Goal: Information Seeking & Learning: Learn about a topic

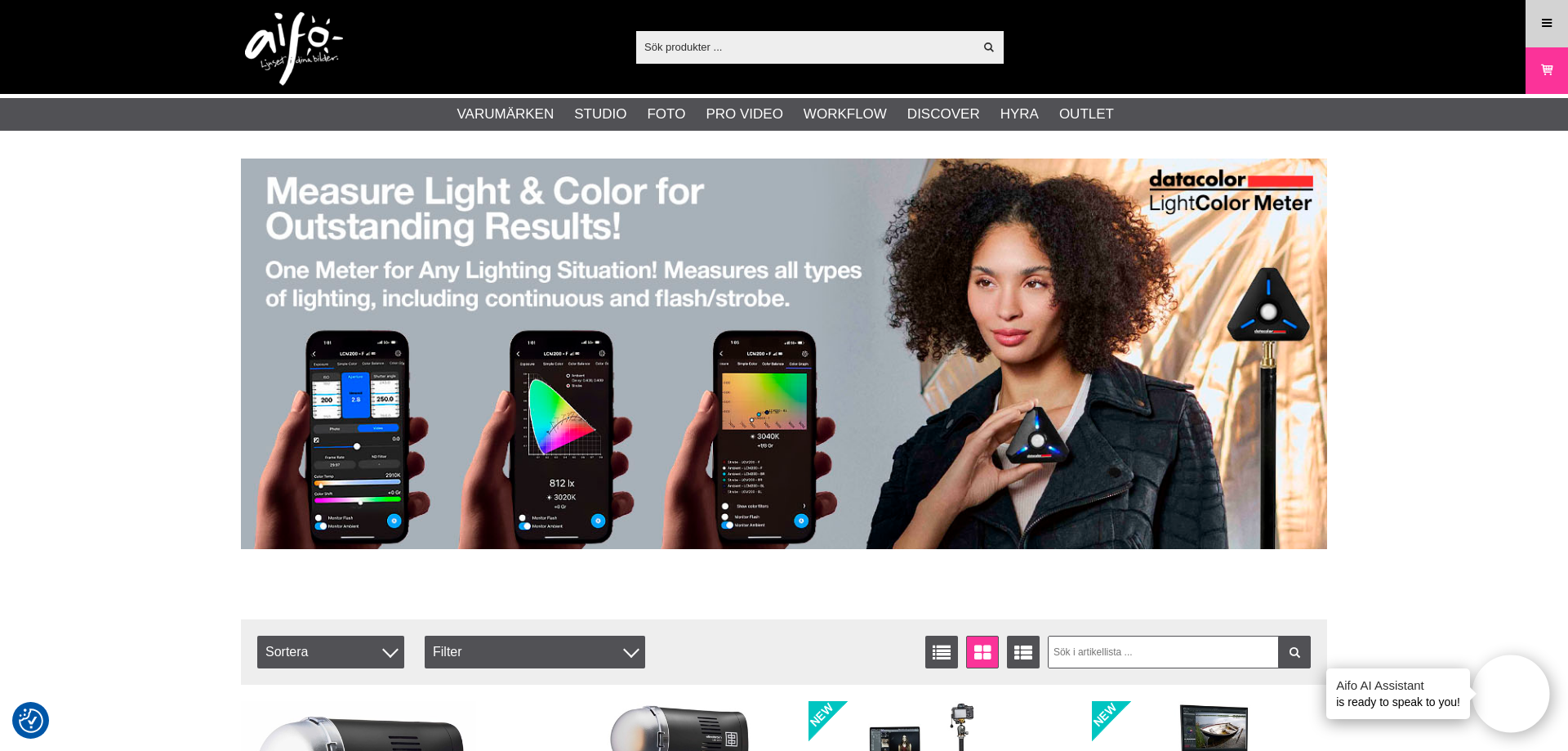
click at [1542, 20] on icon at bounding box center [1546, 23] width 15 height 18
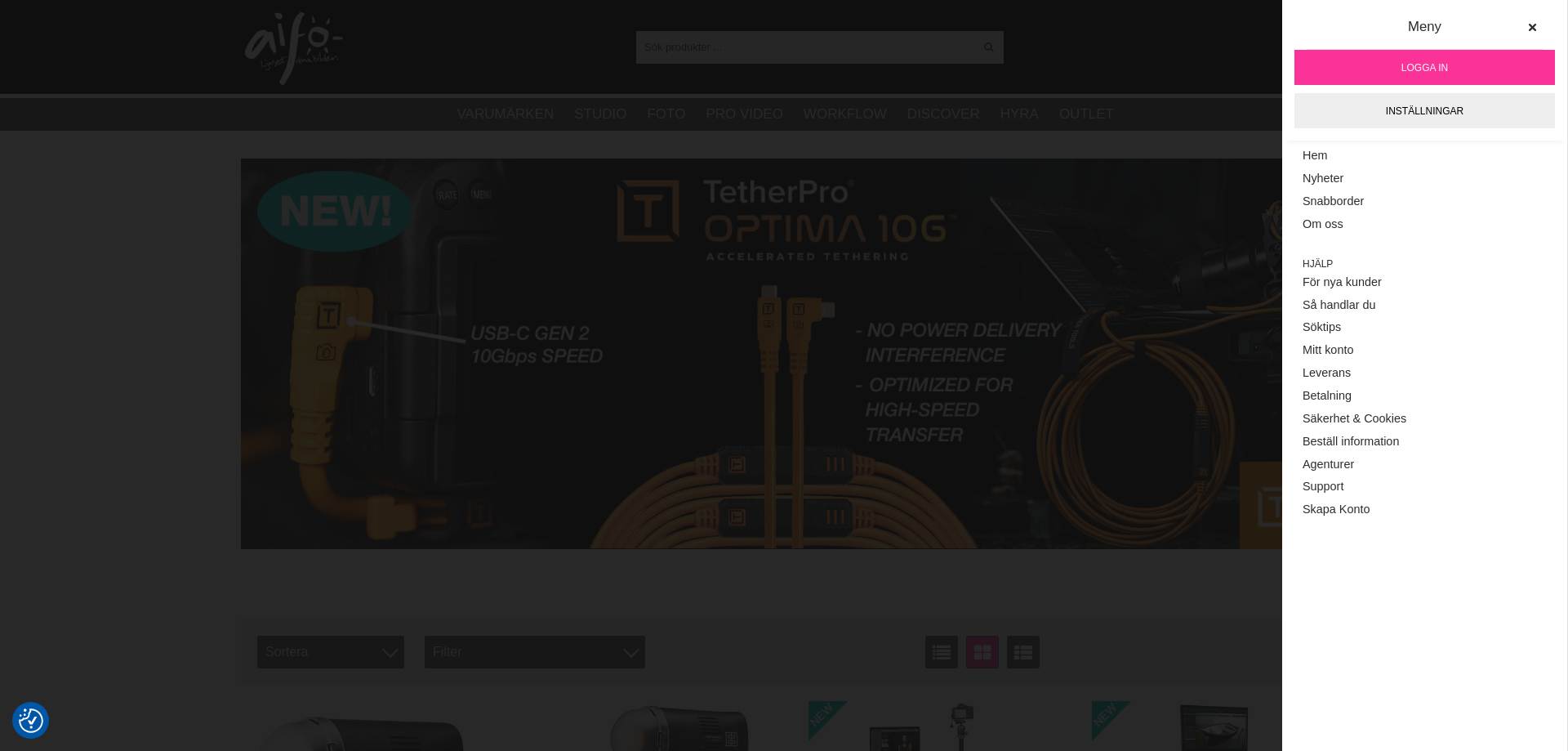
click at [1394, 63] on link "Logga in" at bounding box center [1424, 67] width 261 height 35
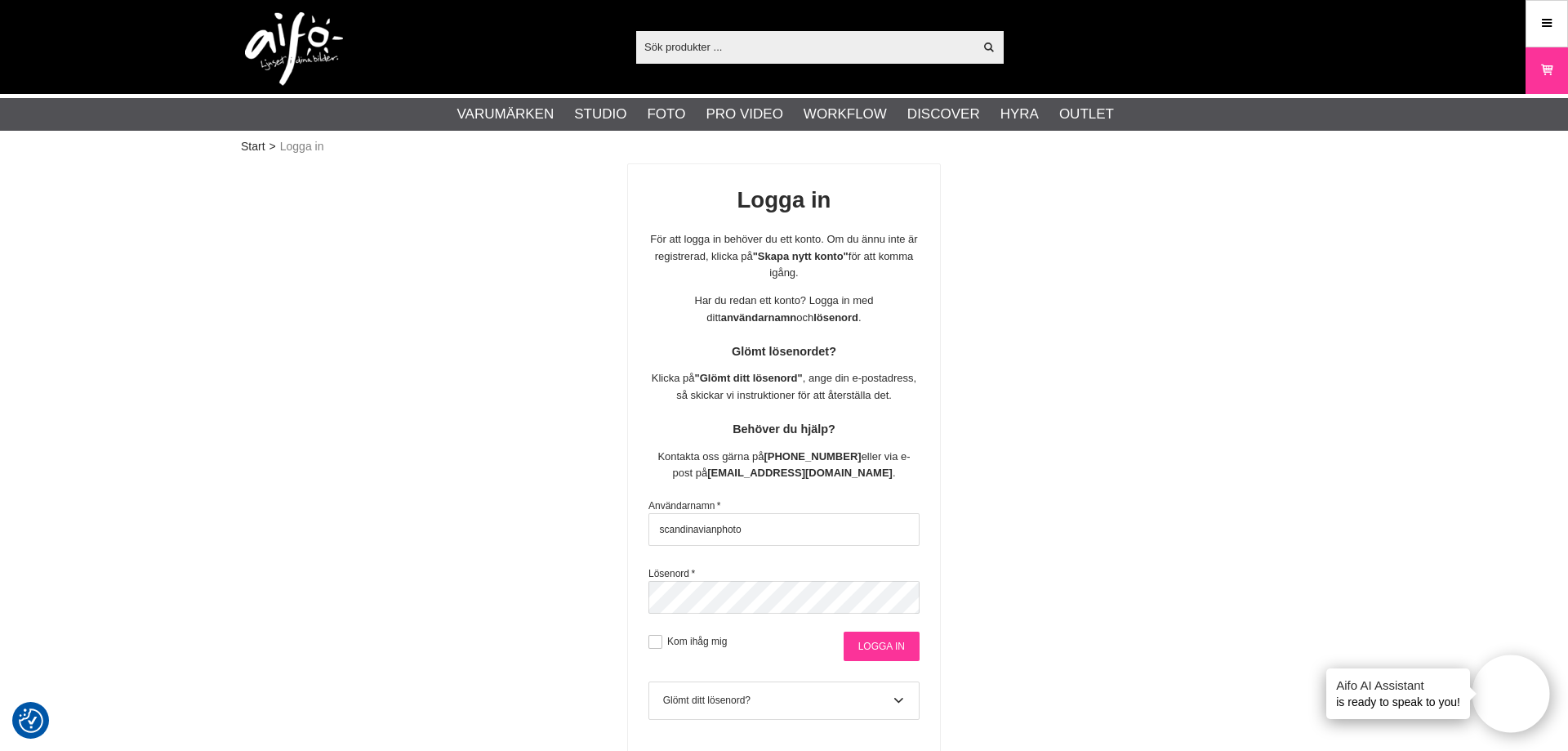
type input "scandinavianphoto"
click at [876, 644] on input "Logga in" at bounding box center [881, 646] width 76 height 29
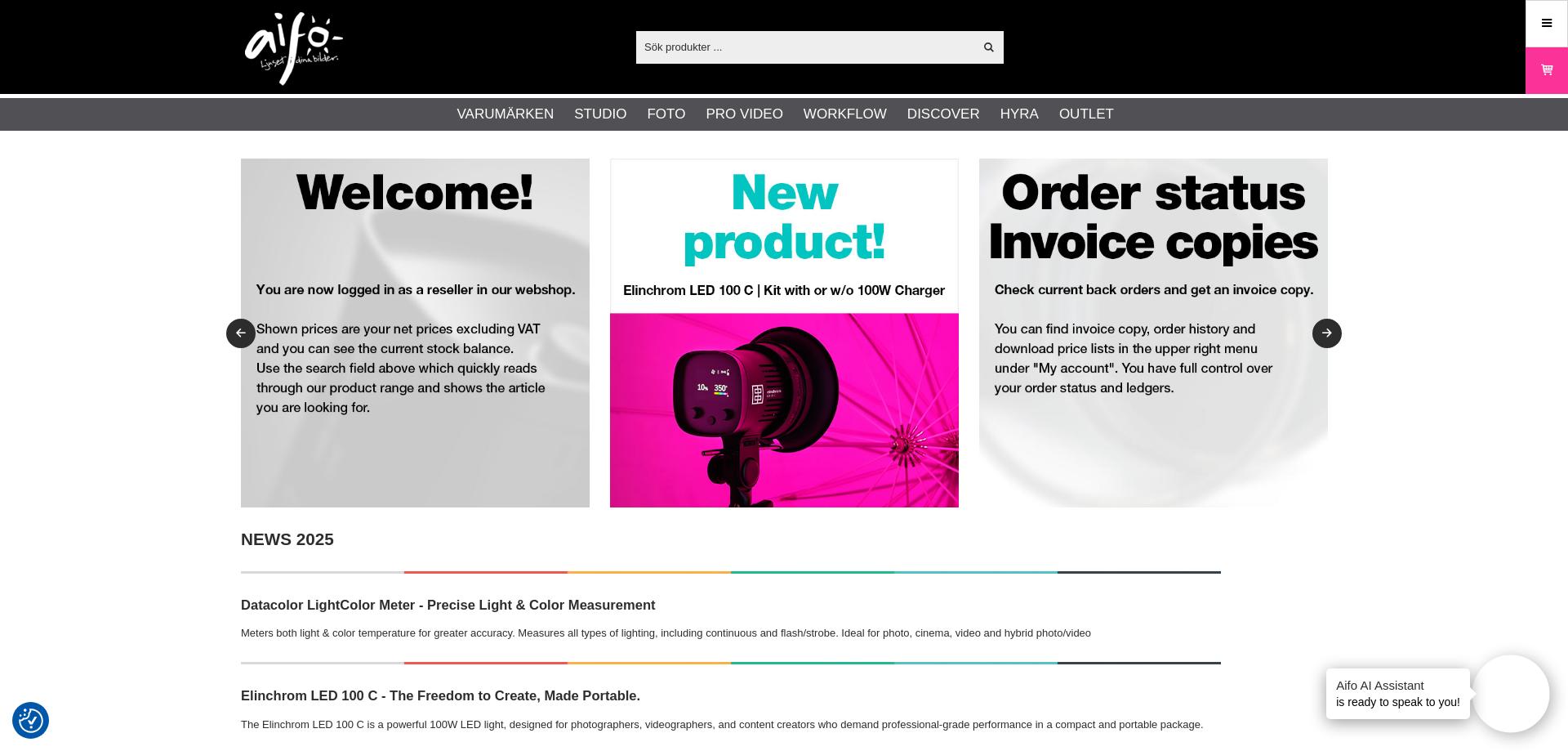
click at [670, 45] on input "text" at bounding box center [805, 46] width 337 height 25
paste input "31.665.11"
type input "31.665.11"
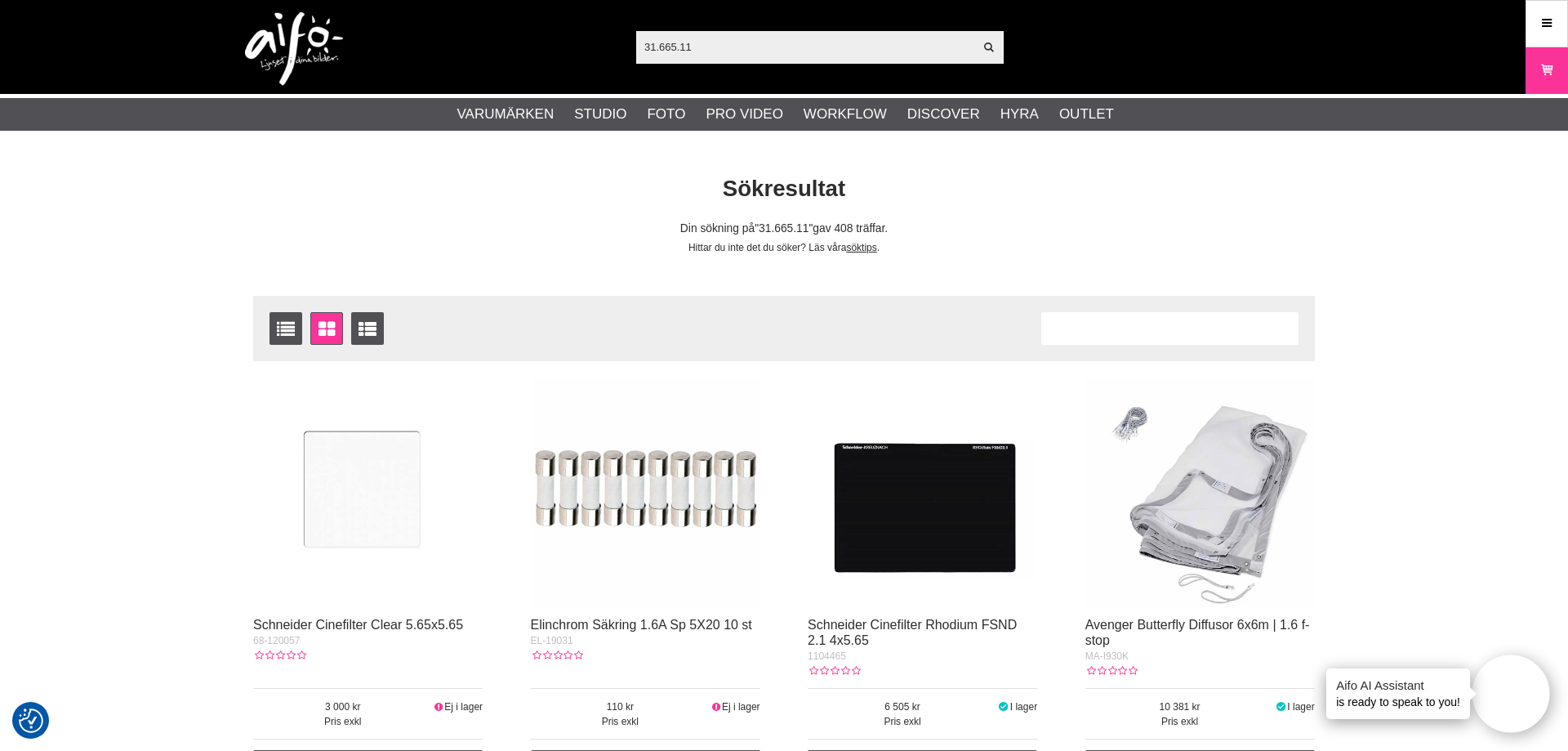
drag, startPoint x: 697, startPoint y: 44, endPoint x: 591, endPoint y: 62, distance: 107.5
click at [636, 57] on input "31.665.11" at bounding box center [805, 46] width 337 height 25
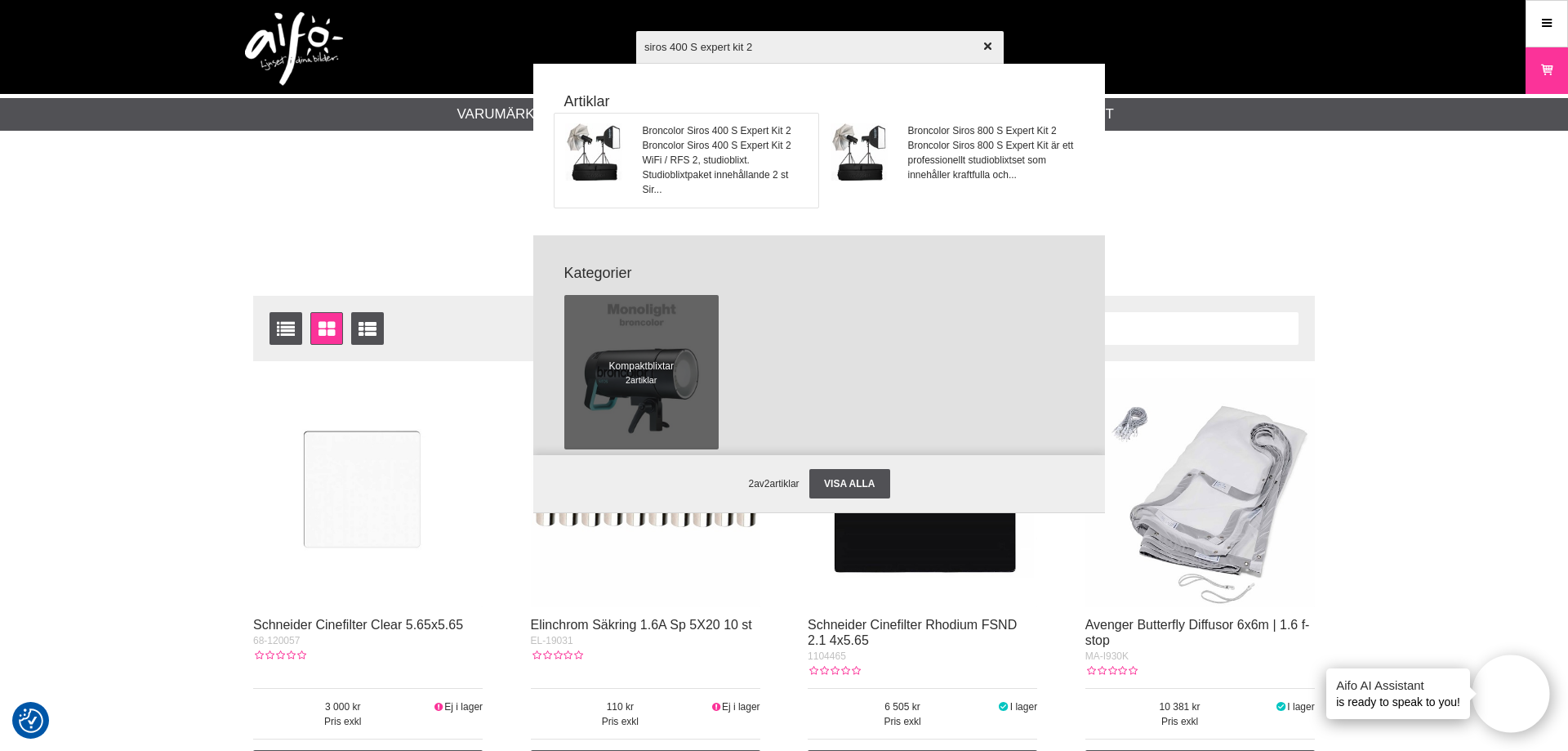
type input "siros 400 S expert kit 2"
click at [696, 133] on span "Broncolor Siros 400 S Expert Kit 2" at bounding box center [726, 130] width 166 height 15
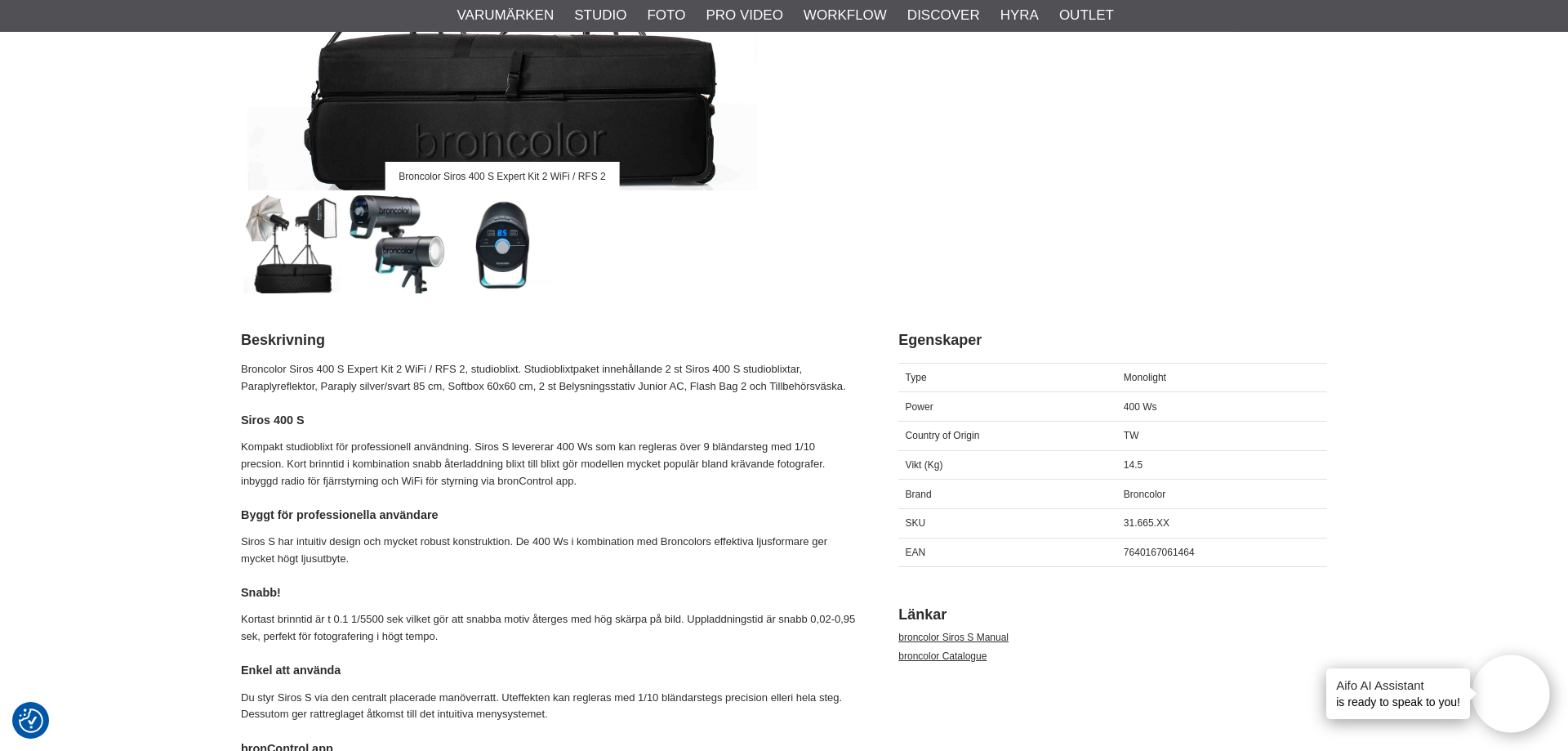
scroll to position [583, 0]
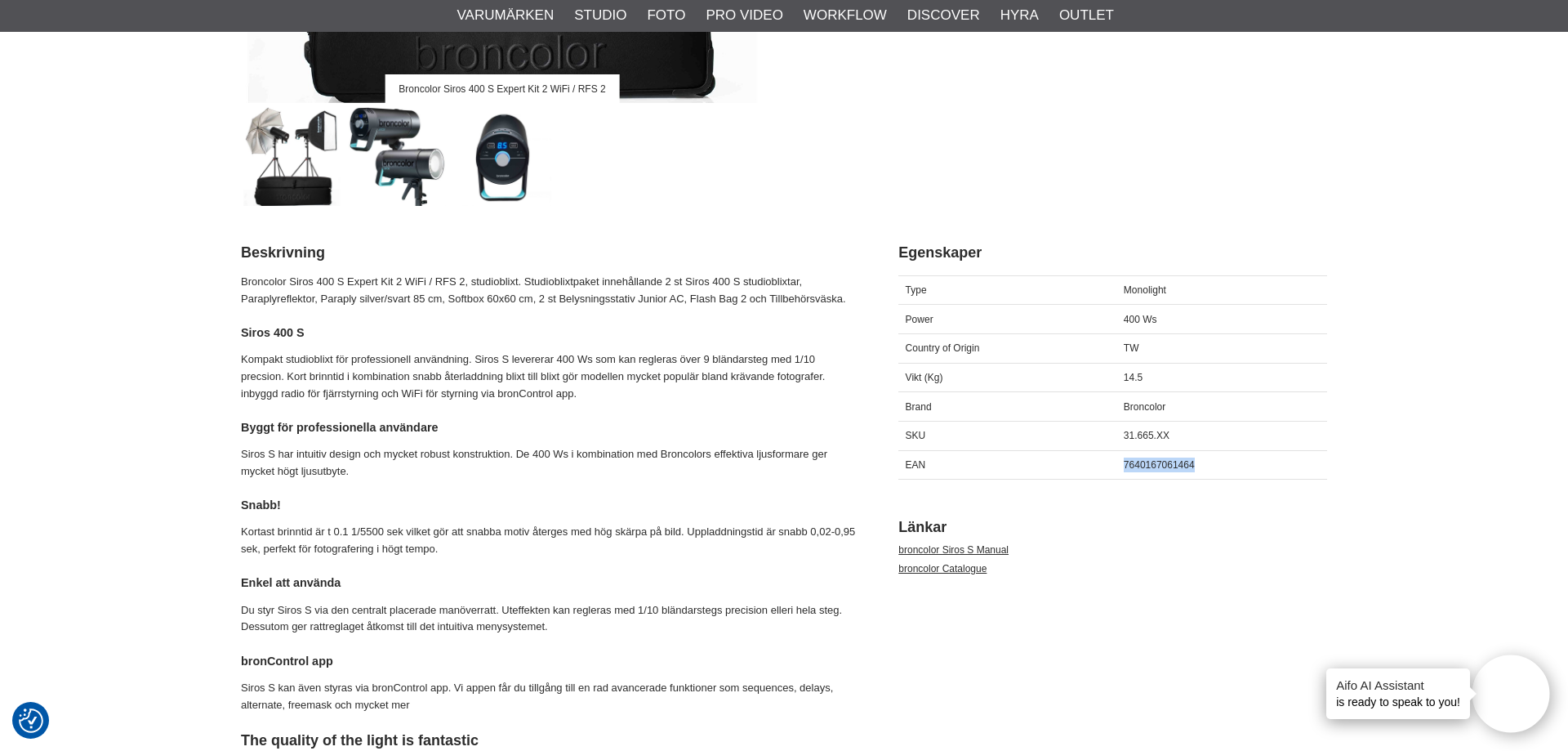
drag, startPoint x: 1123, startPoint y: 465, endPoint x: 1193, endPoint y: 469, distance: 70.1
click at [1193, 469] on div "7640167061464" at bounding box center [1221, 464] width 209 height 29
copy span "7640167061464"
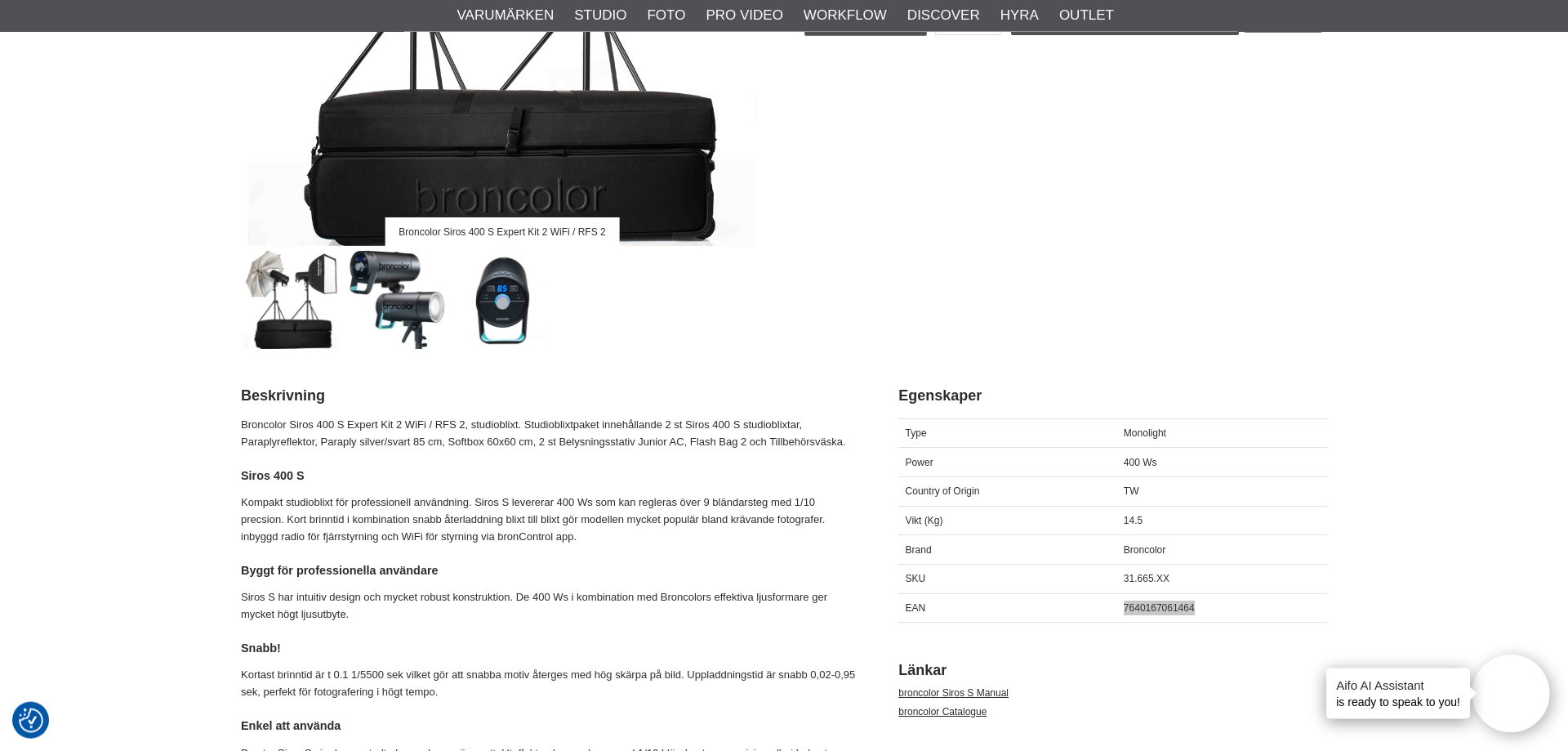
scroll to position [500, 0]
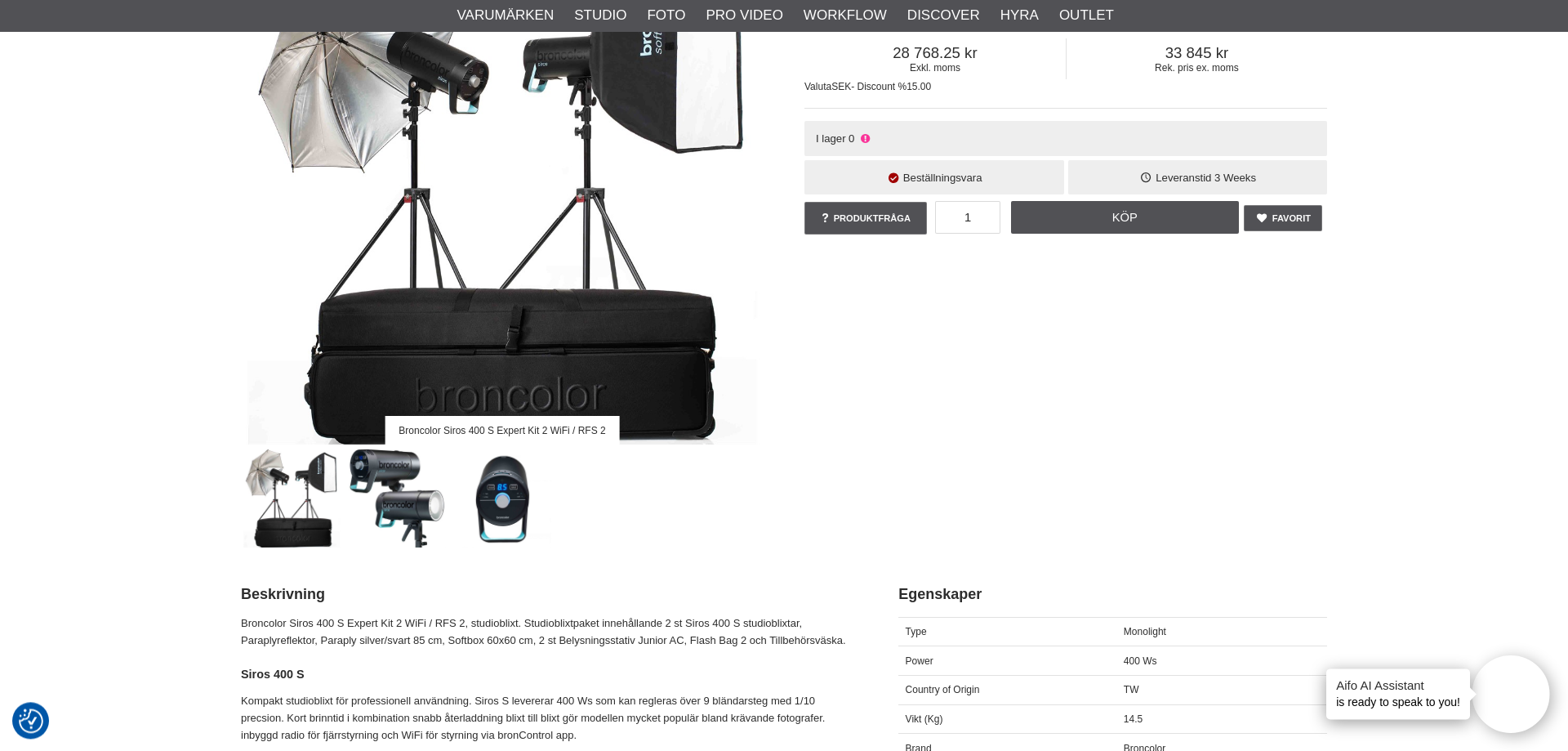
scroll to position [0, 0]
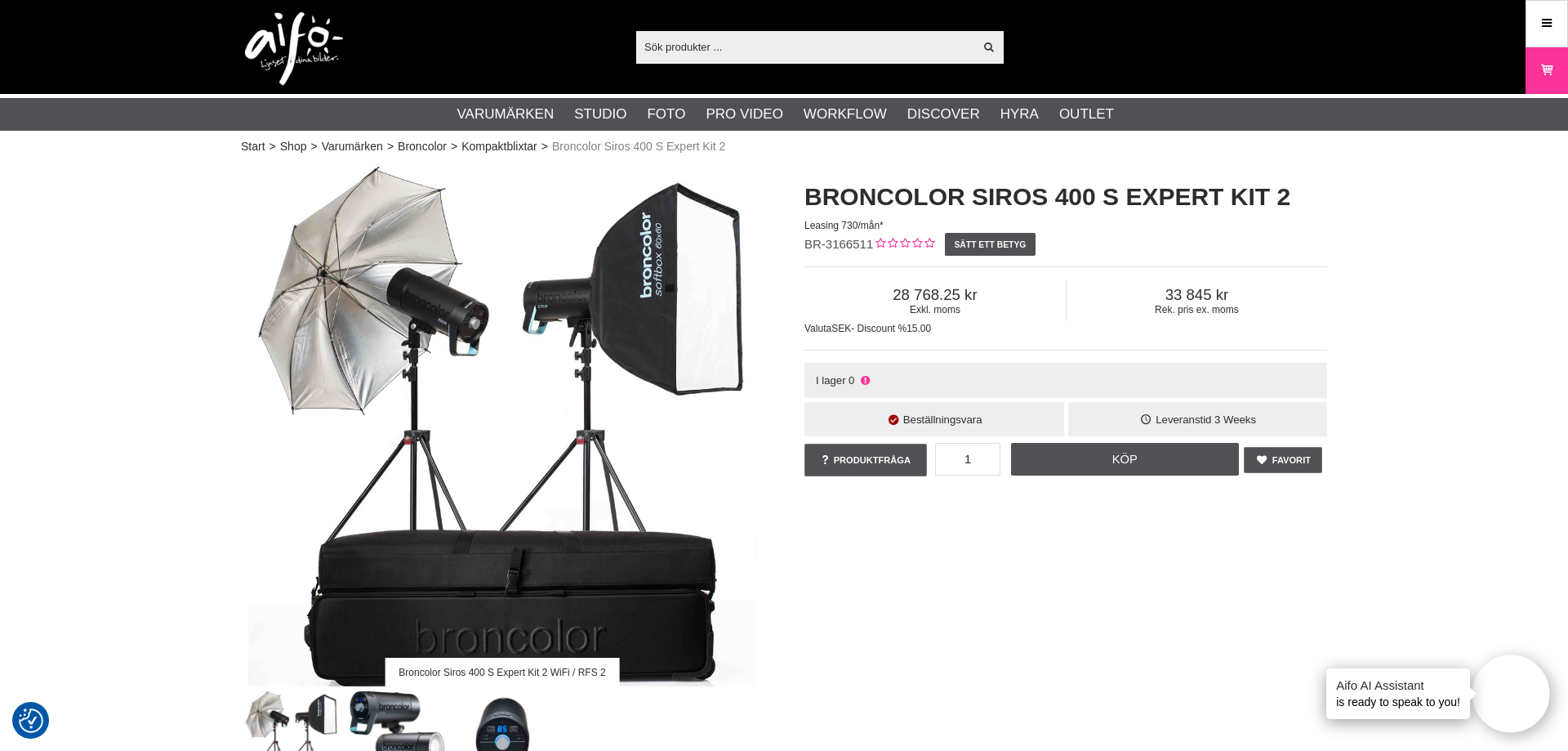
click at [699, 44] on input "text" at bounding box center [805, 46] width 337 height 25
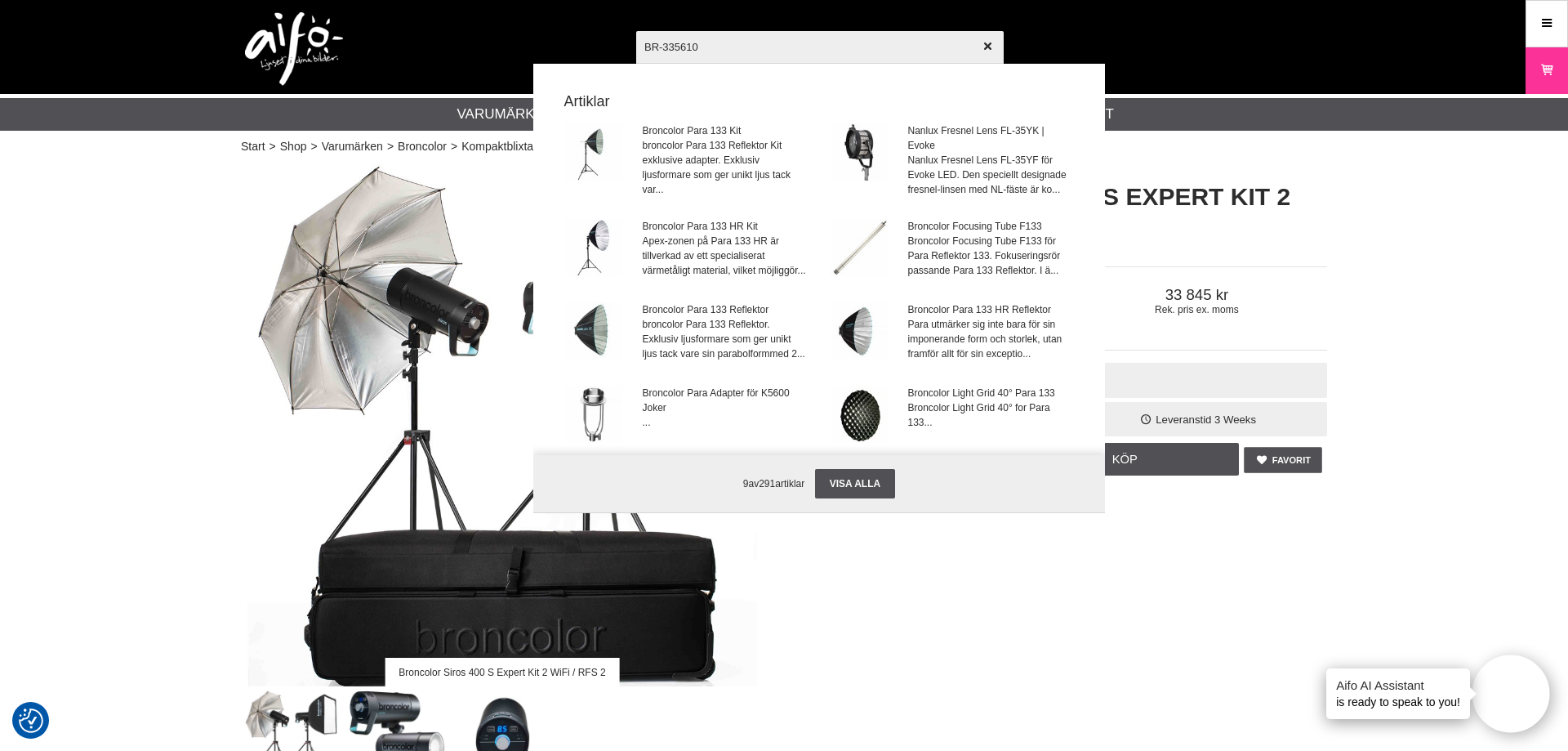
type input "BR-3356100"
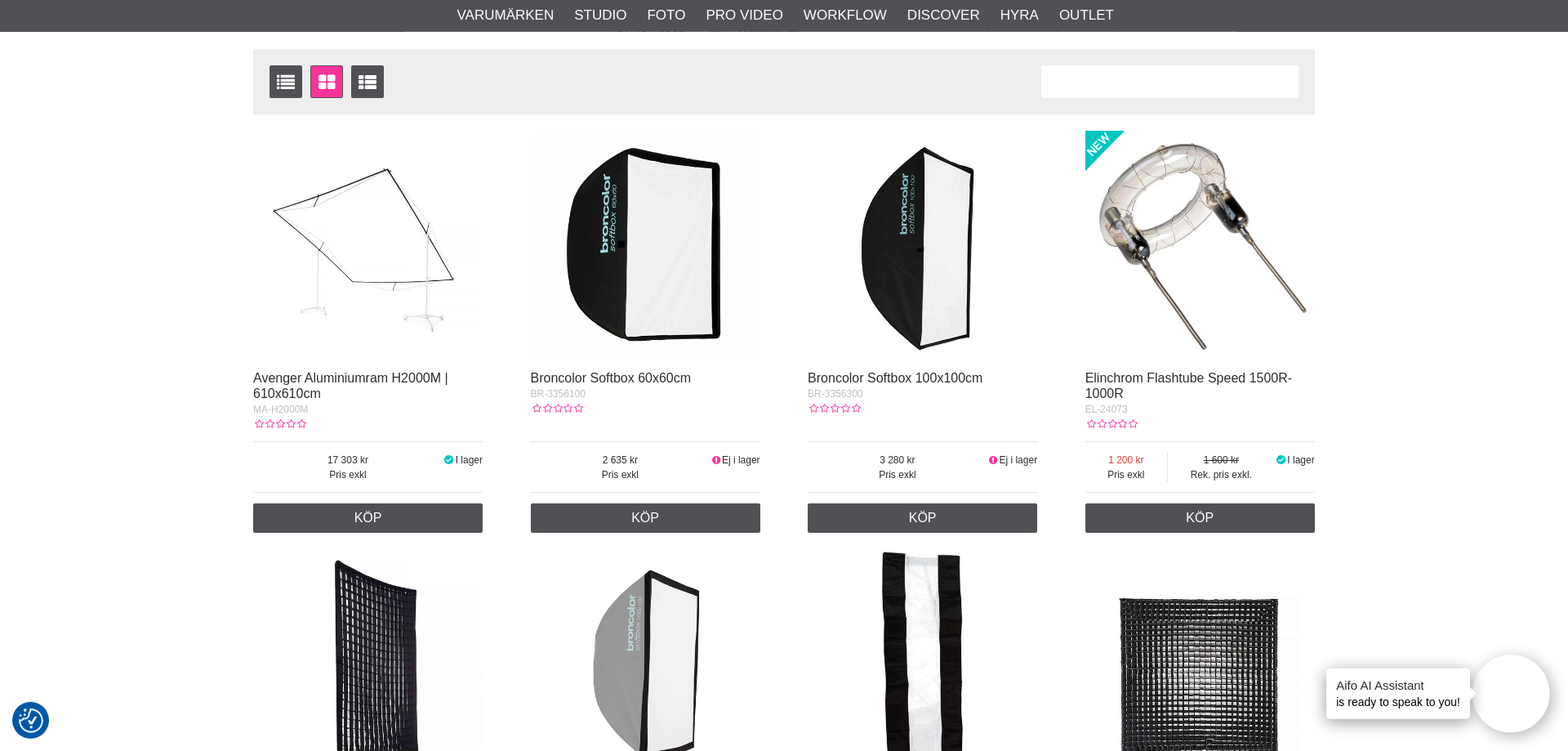
scroll to position [334, 0]
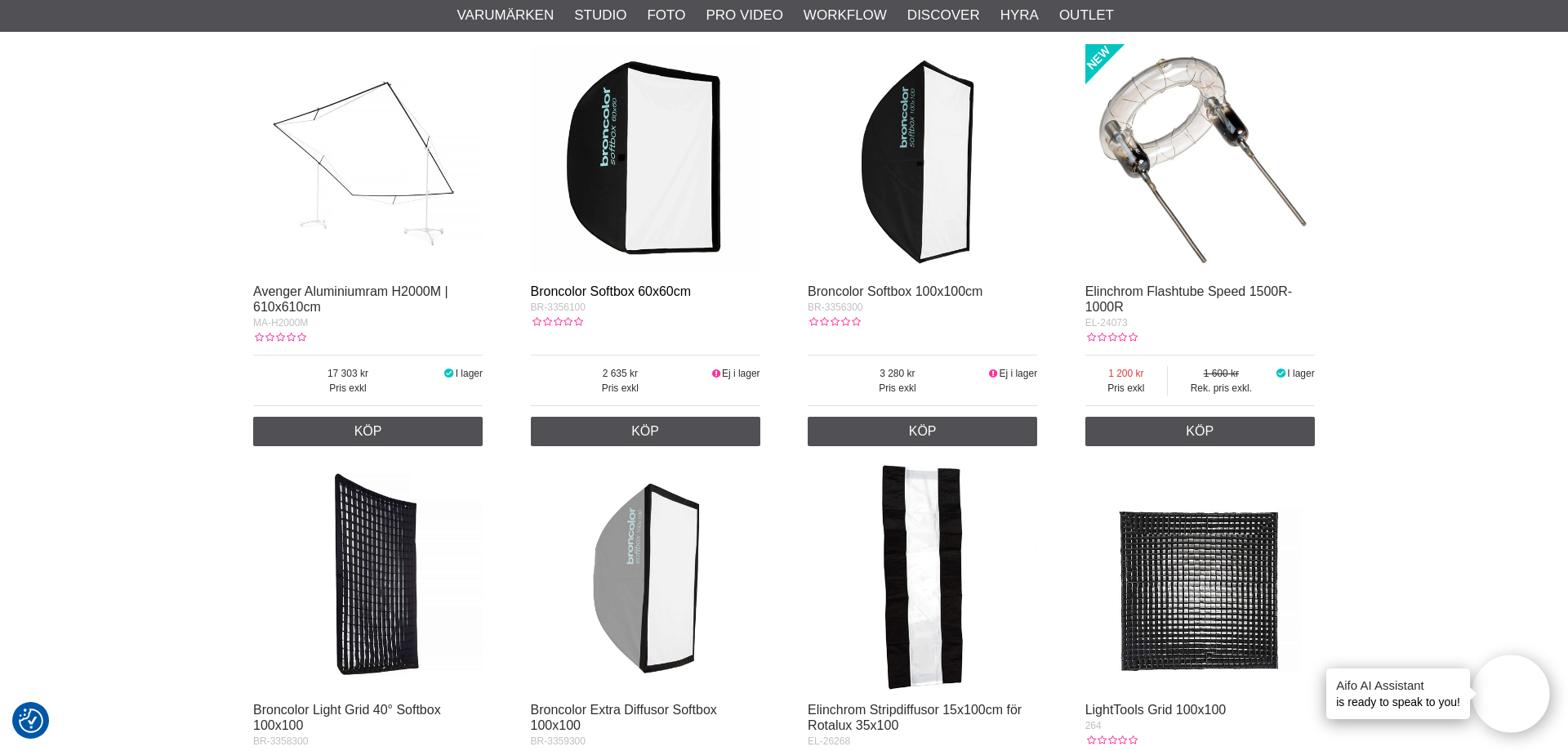
click at [635, 295] on link "Broncolor Softbox 60x60cm" at bounding box center [611, 291] width 161 height 14
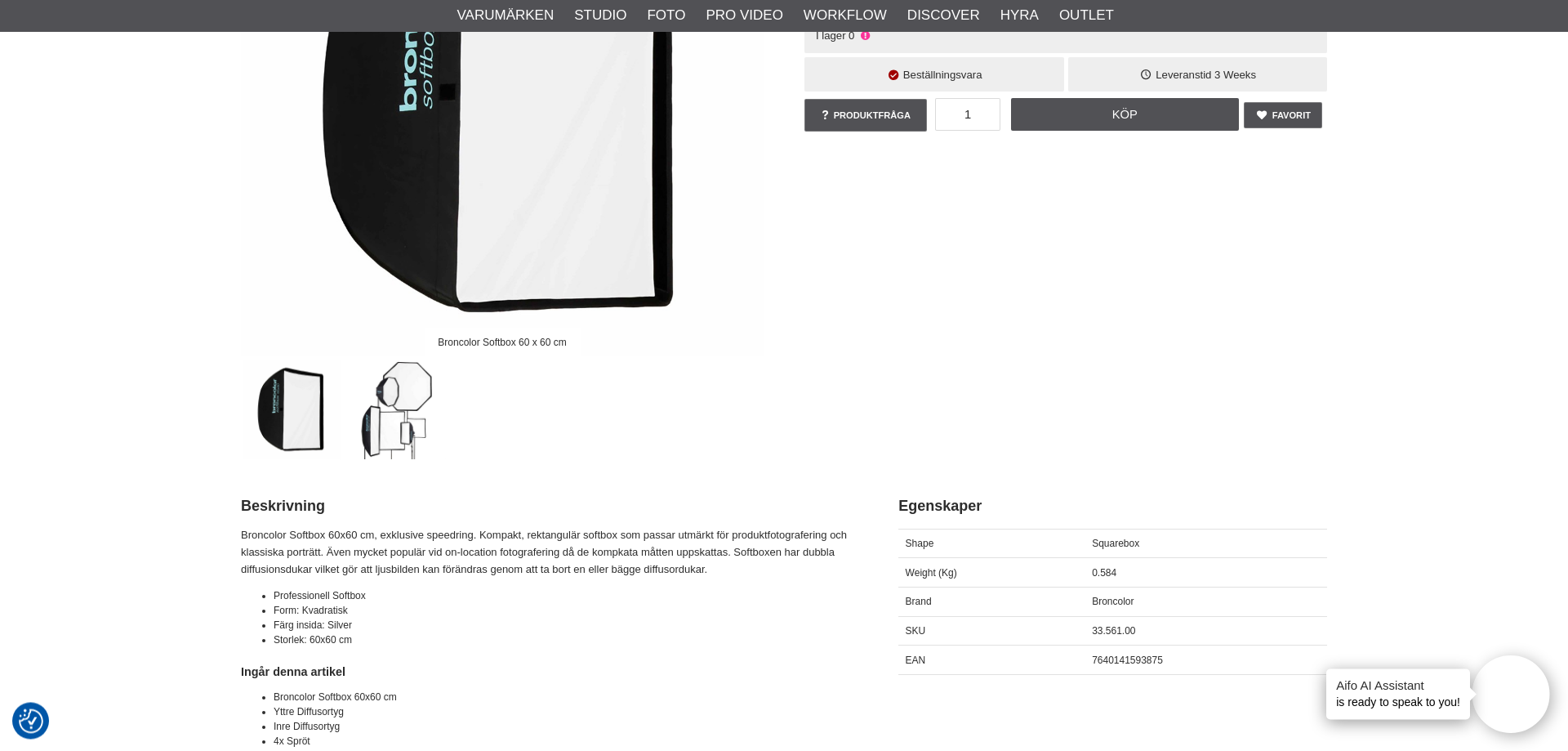
scroll to position [417, 0]
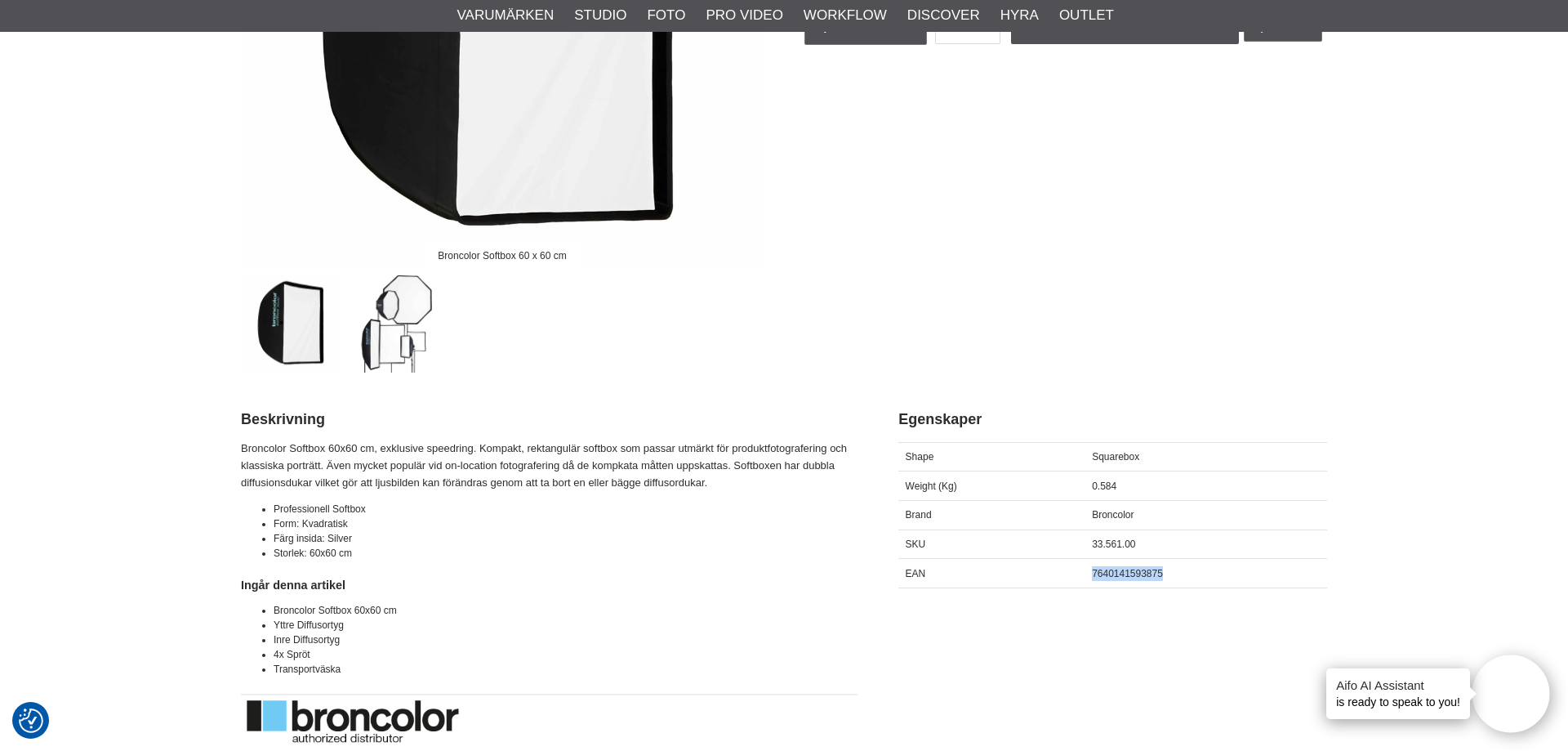
drag, startPoint x: 1092, startPoint y: 571, endPoint x: 1164, endPoint y: 565, distance: 72.2
click at [1164, 565] on div "7640141593875" at bounding box center [1205, 573] width 242 height 29
copy span "7640141593875"
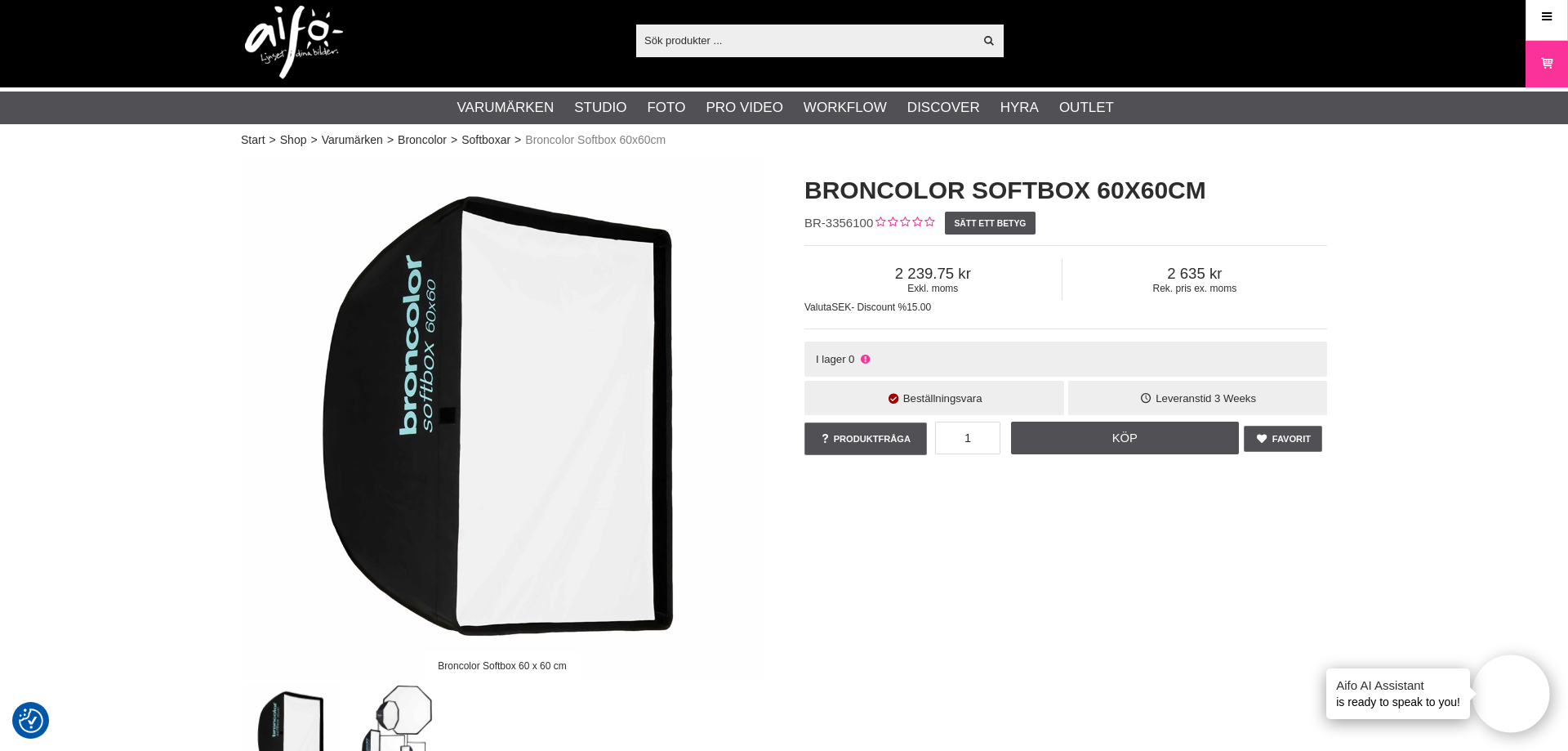
scroll to position [0, 0]
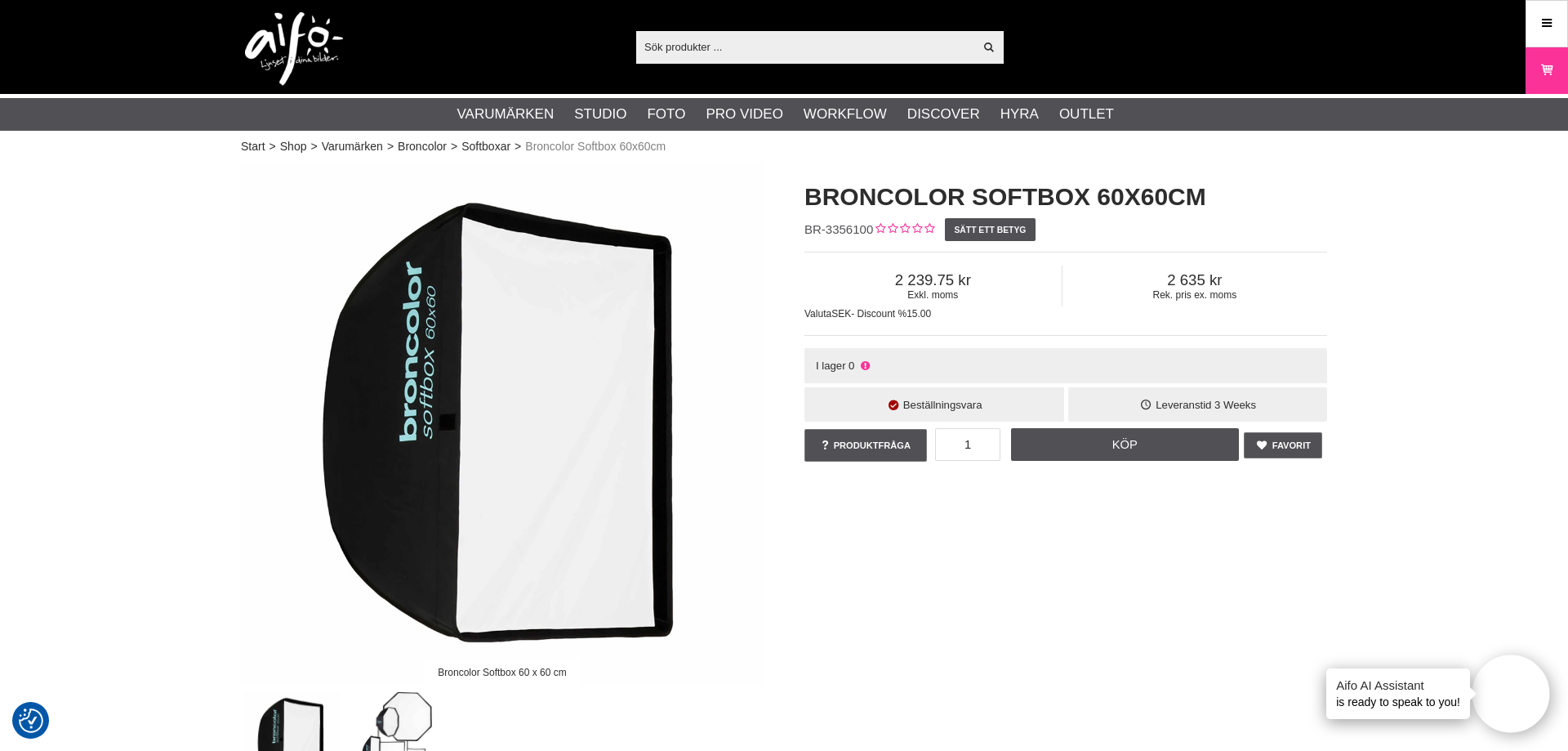
click at [684, 46] on input "text" at bounding box center [805, 46] width 337 height 25
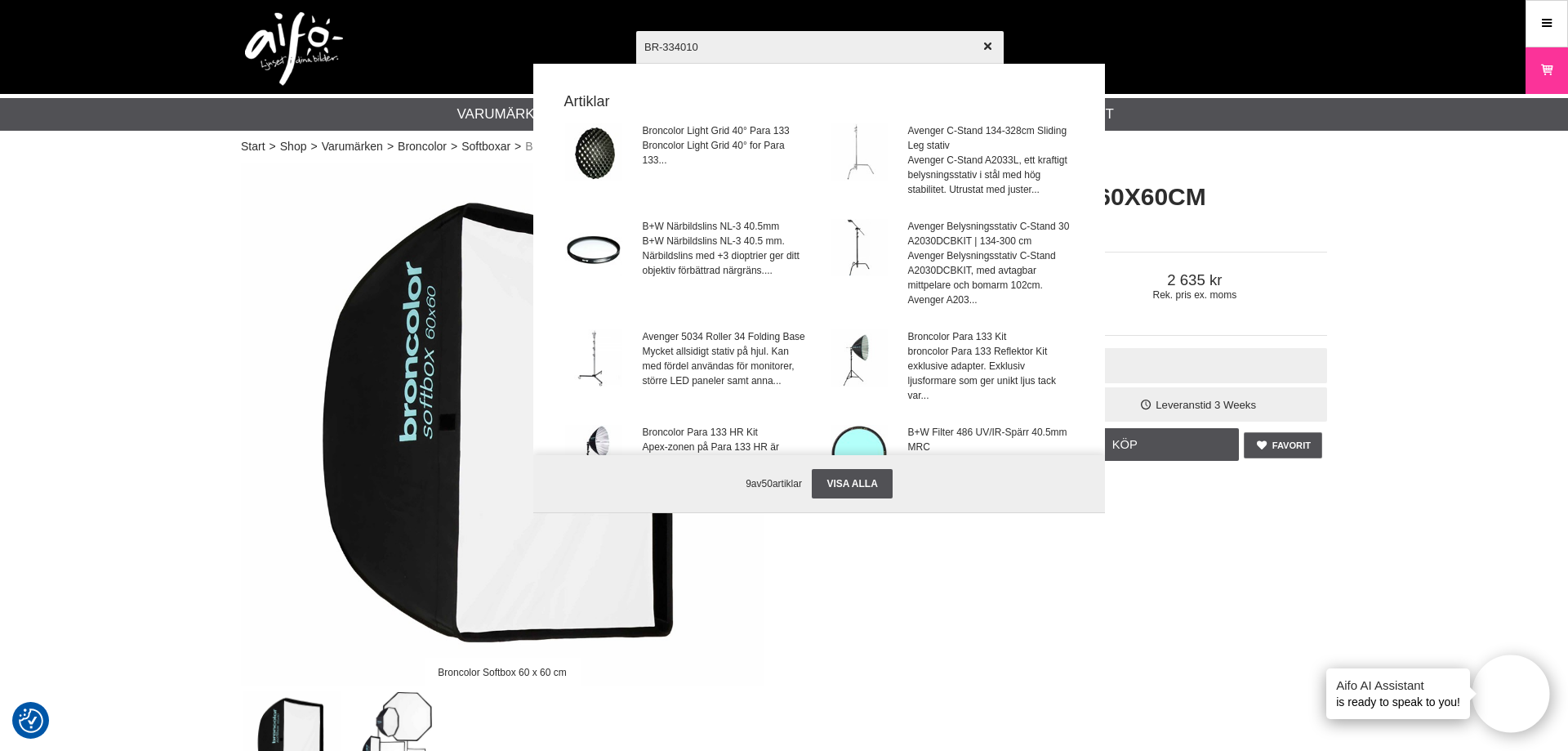
type input "BR-3340100"
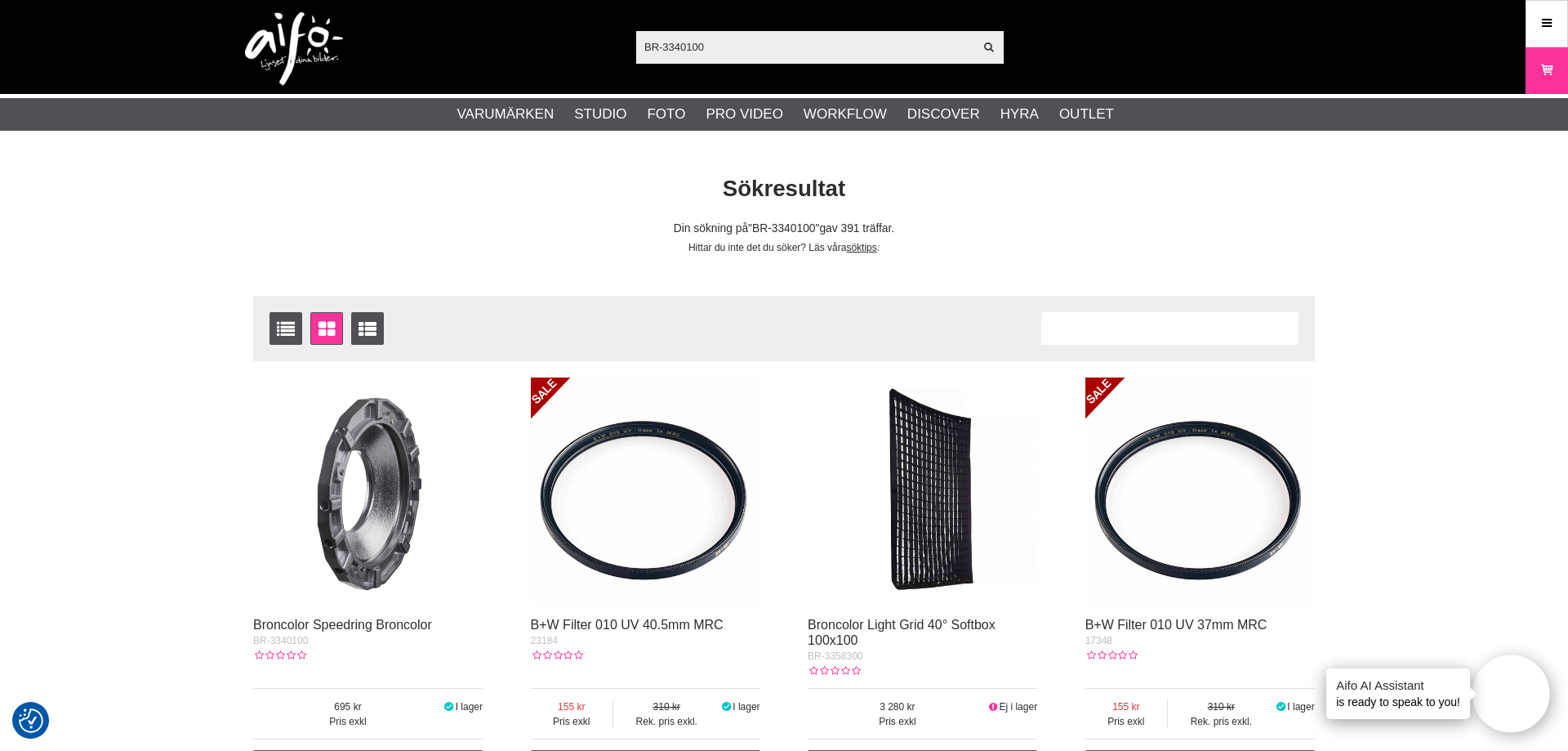
click at [367, 565] on img at bounding box center [368, 492] width 229 height 229
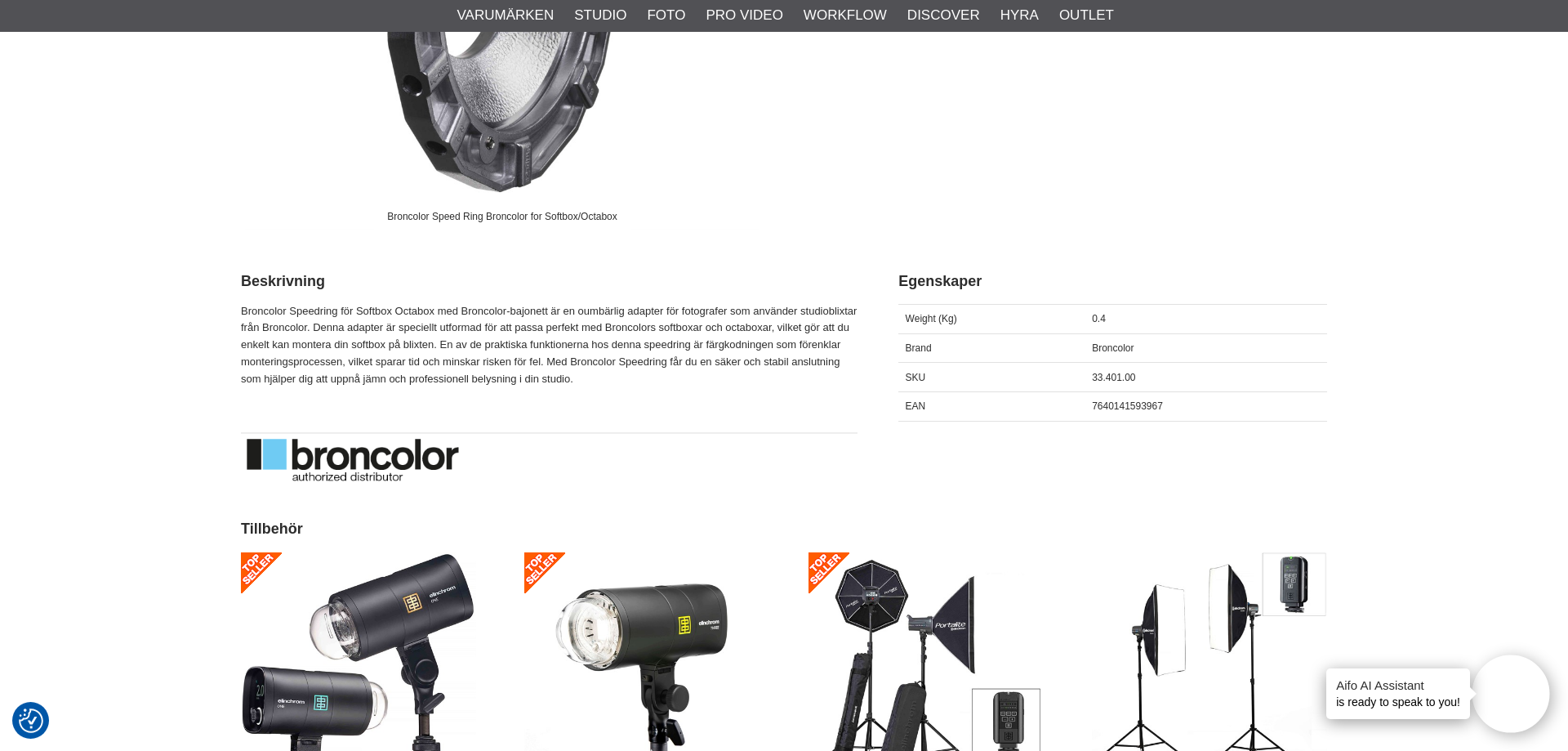
scroll to position [417, 0]
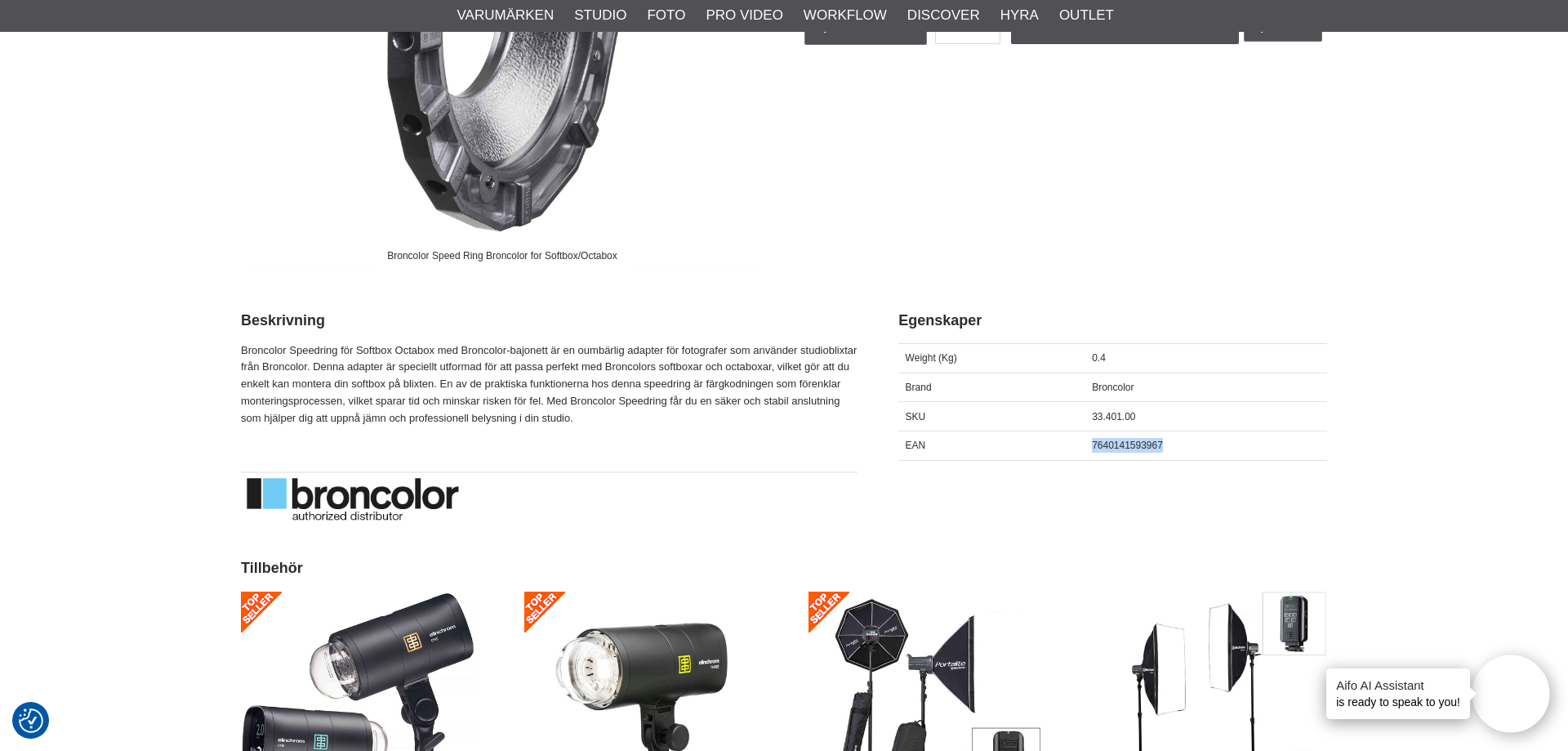
drag, startPoint x: 1093, startPoint y: 441, endPoint x: 1170, endPoint y: 445, distance: 77.1
click at [1170, 445] on div "7640141593967" at bounding box center [1205, 445] width 242 height 29
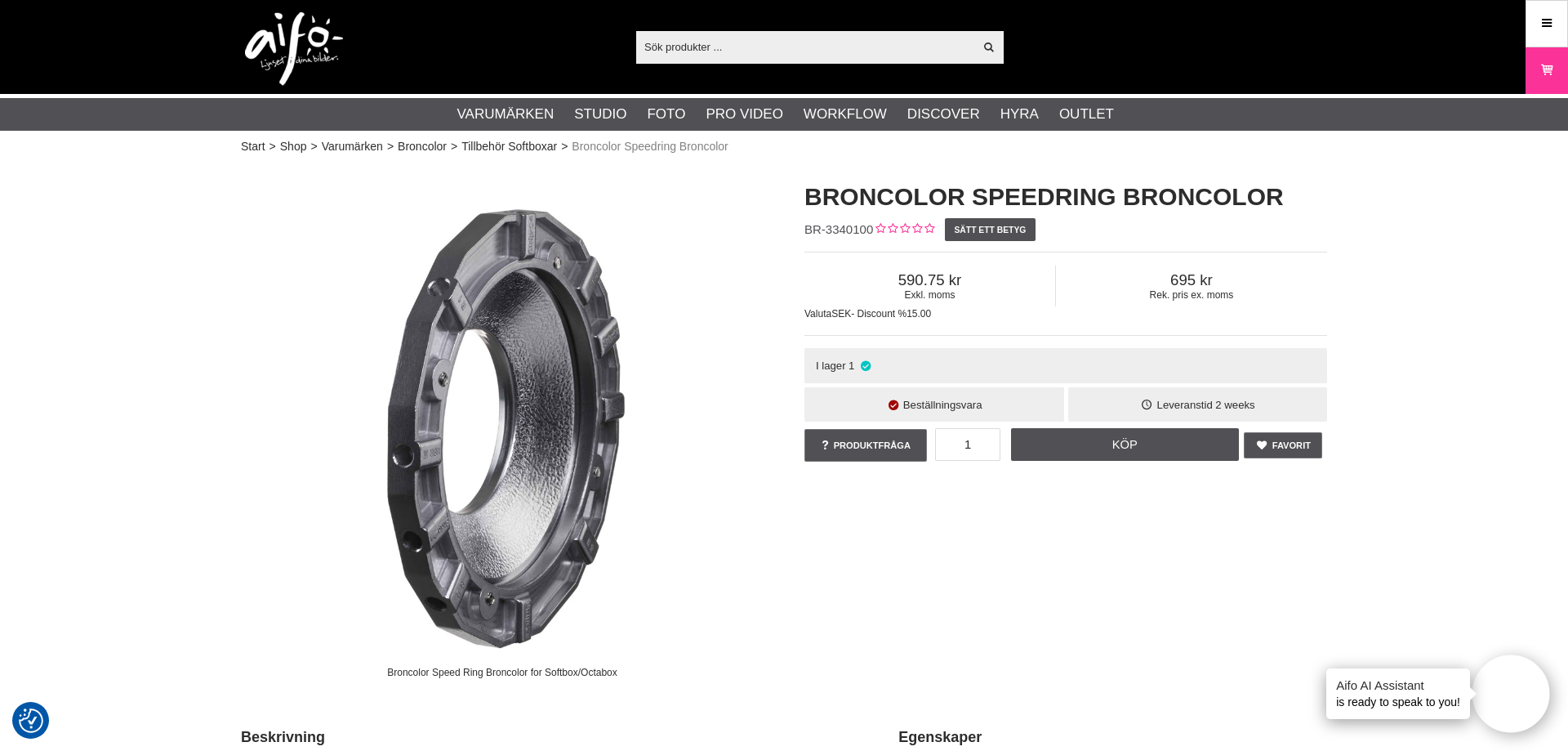
scroll to position [0, 0]
click at [657, 45] on input "text" at bounding box center [805, 46] width 337 height 25
click at [678, 48] on input "text" at bounding box center [805, 46] width 337 height 25
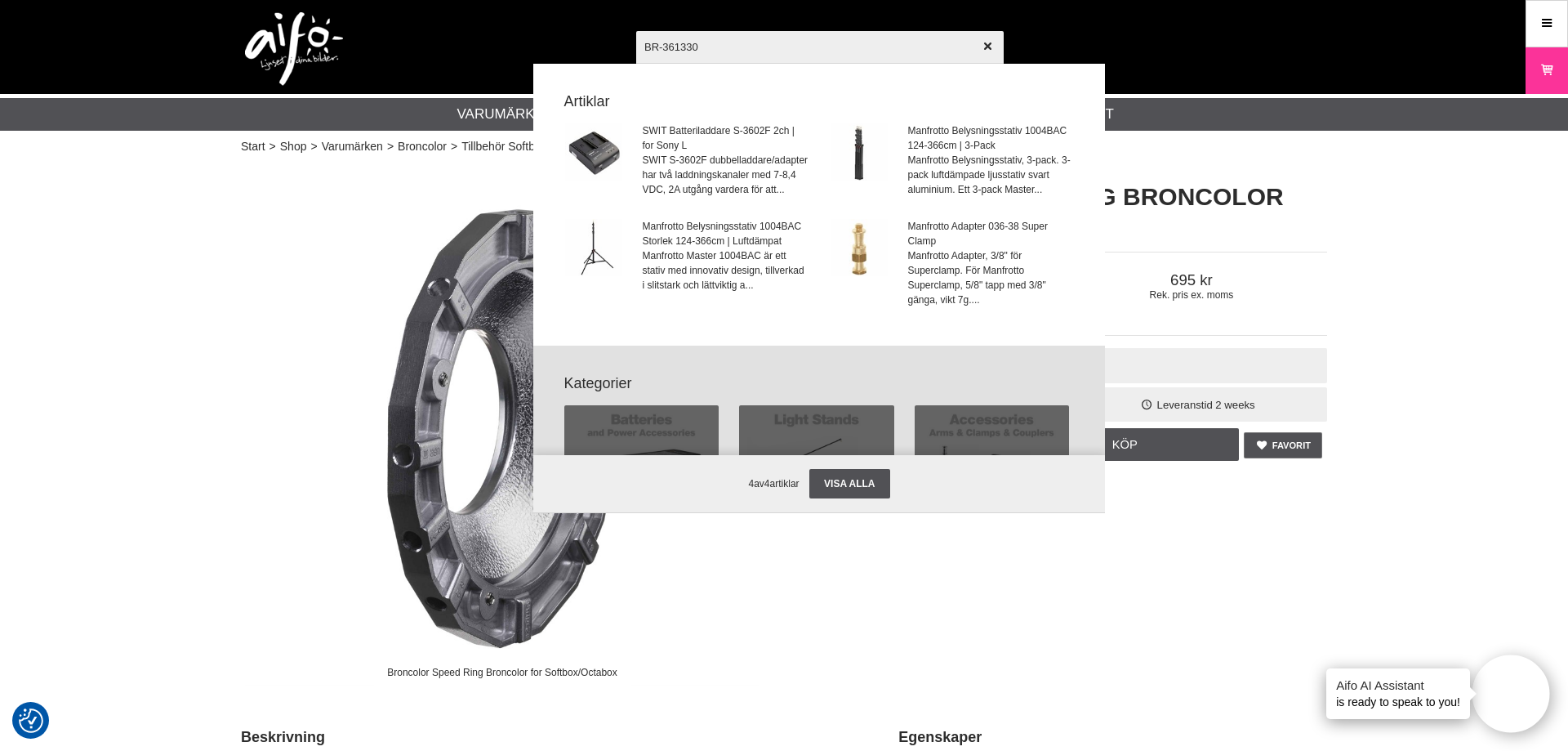
type input "BR-3613300"
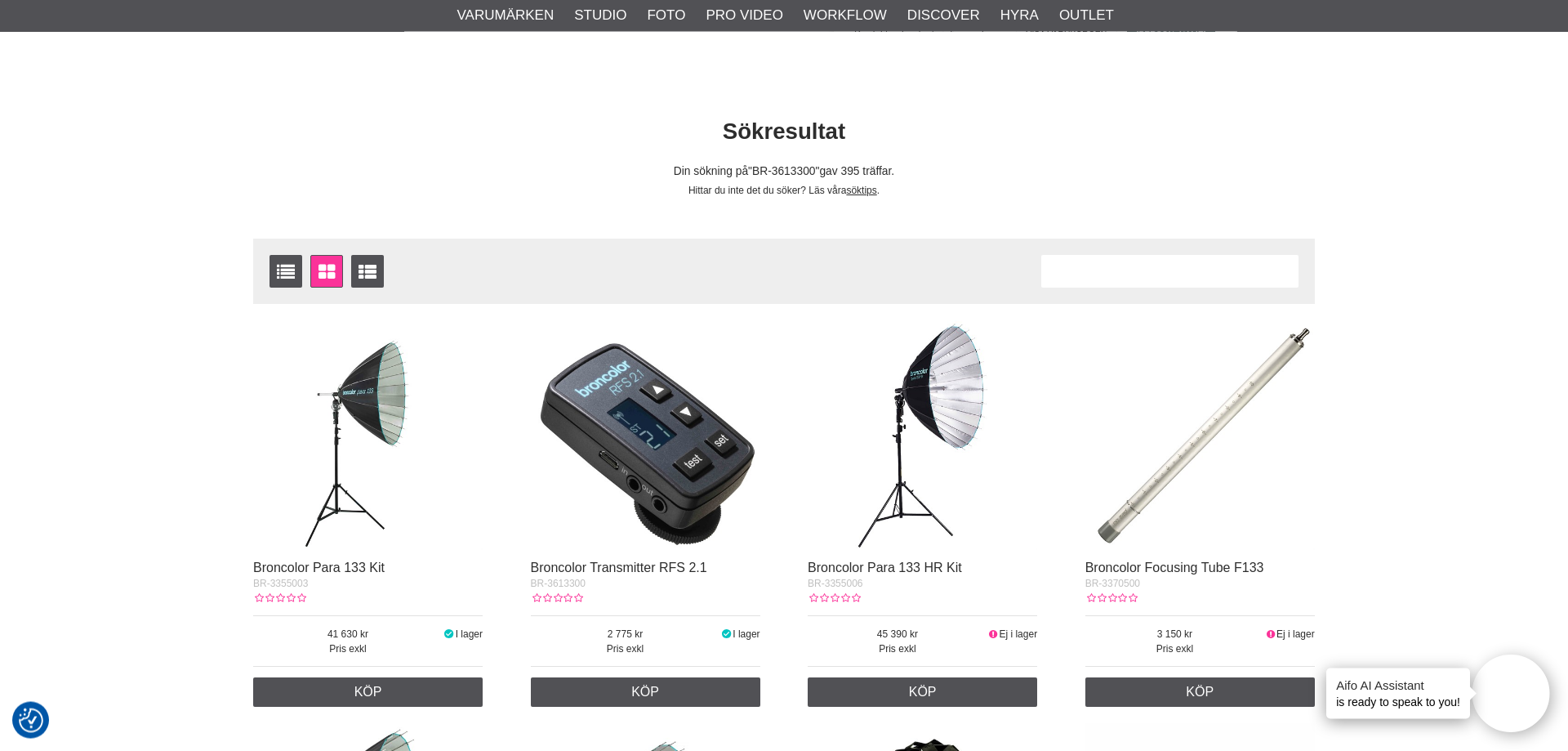
scroll to position [167, 0]
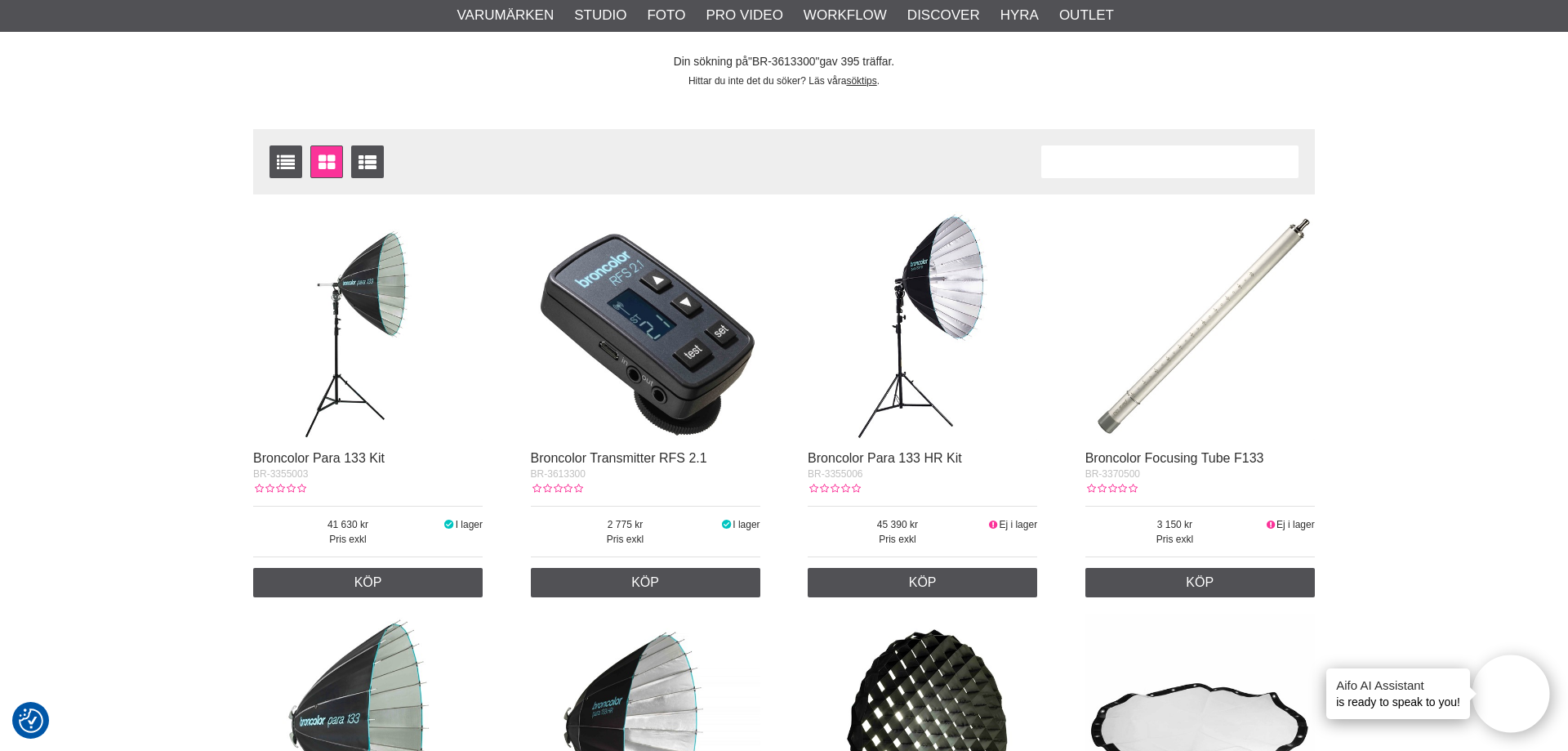
click at [659, 447] on div at bounding box center [645, 330] width 229 height 240
click at [640, 458] on link "Broncolor Transmitter RFS 2.1" at bounding box center [619, 458] width 176 height 14
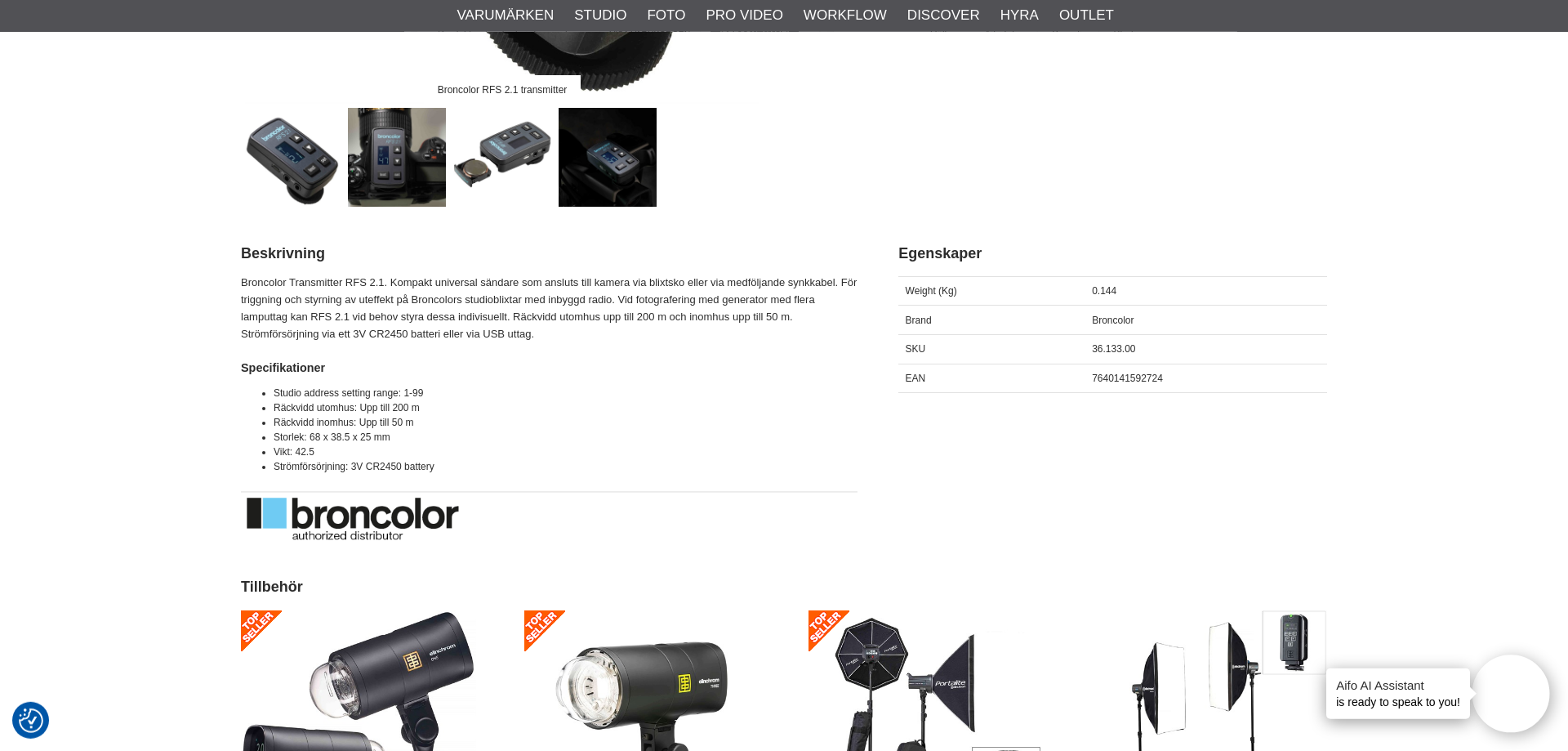
scroll to position [583, 0]
drag, startPoint x: 1092, startPoint y: 373, endPoint x: 1163, endPoint y: 373, distance: 71.0
click at [1163, 373] on div "7640141592724" at bounding box center [1205, 377] width 242 height 29
copy span "7640141592724"
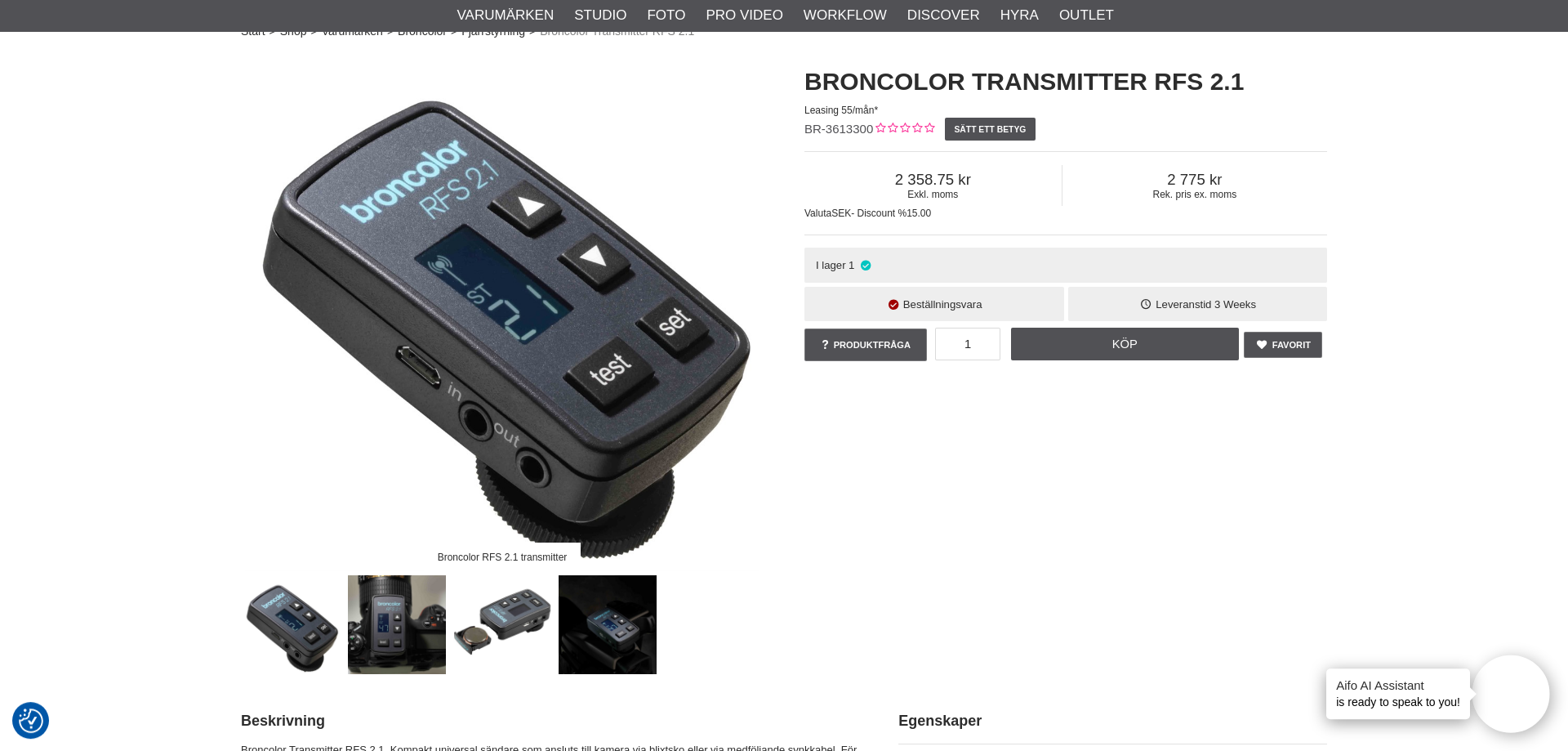
scroll to position [83, 0]
